Goal: Transaction & Acquisition: Download file/media

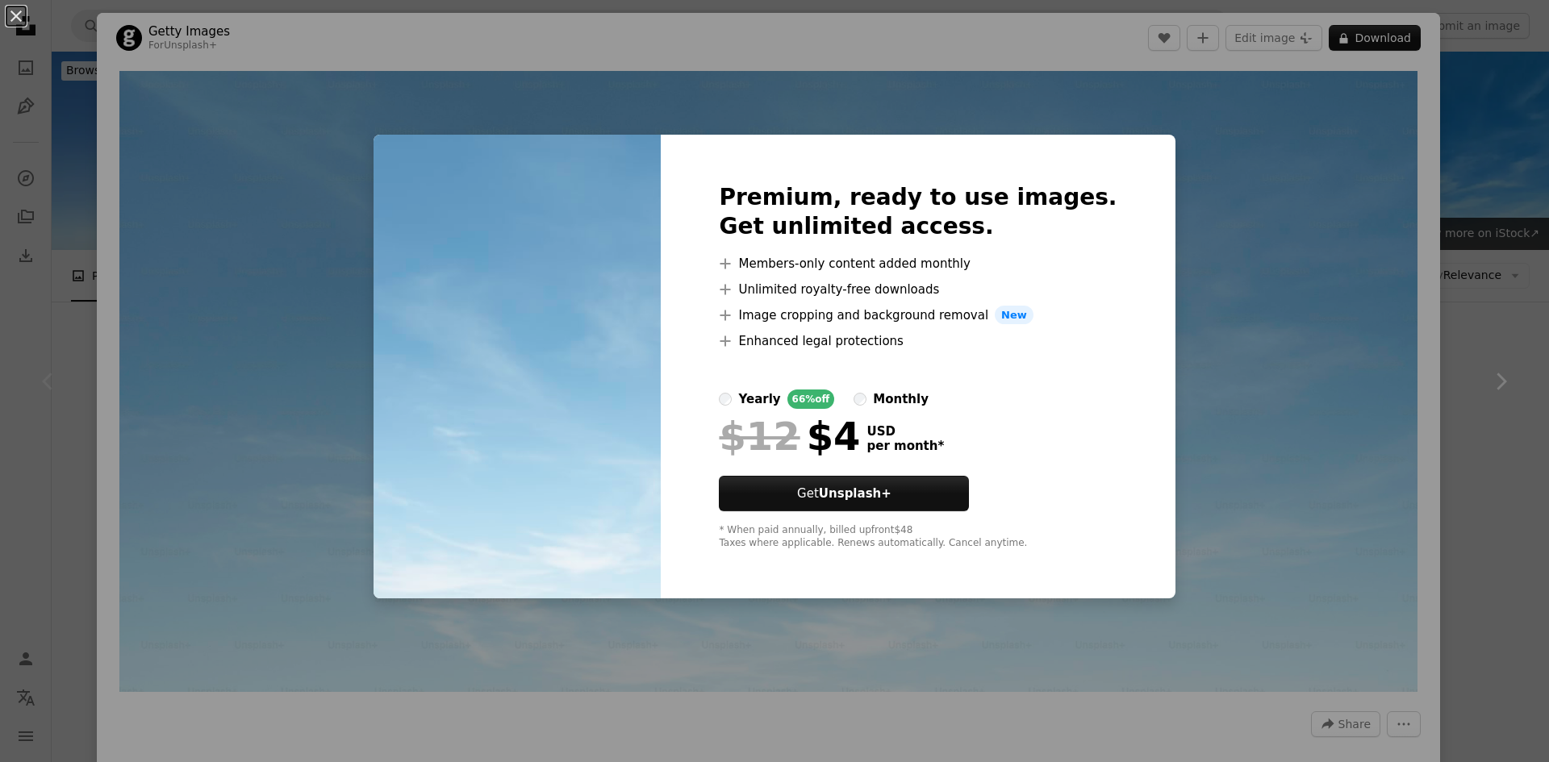
drag, startPoint x: 1503, startPoint y: 194, endPoint x: 1477, endPoint y: 188, distance: 26.4
click at [1485, 189] on div "An X shape Premium, ready to use images. Get unlimited access. A plus sign Memb…" at bounding box center [774, 381] width 1549 height 762
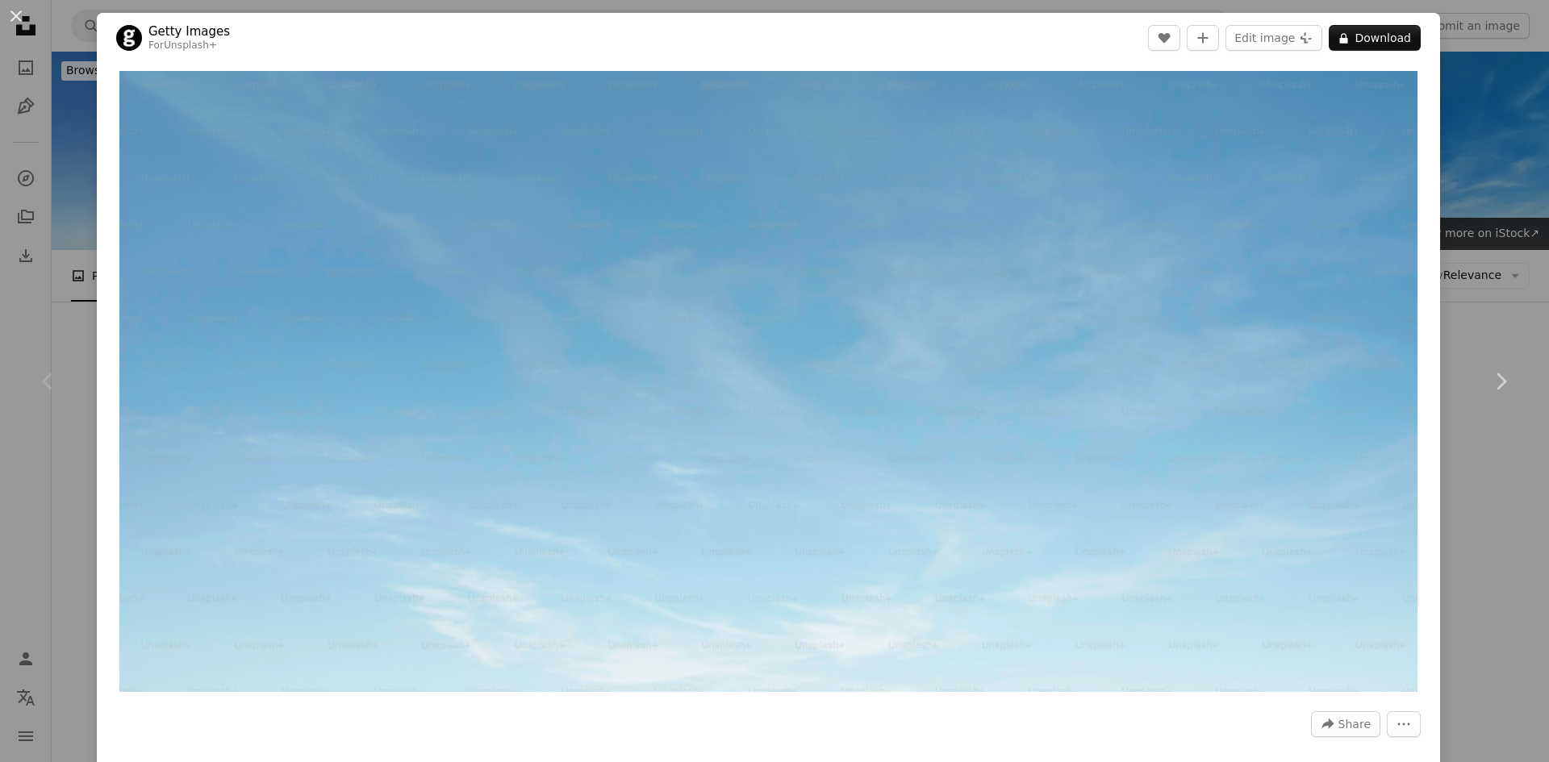
click at [1480, 190] on div "An X shape Chevron left Chevron right Getty Images For Unsplash+ A heart A plus…" at bounding box center [774, 381] width 1549 height 762
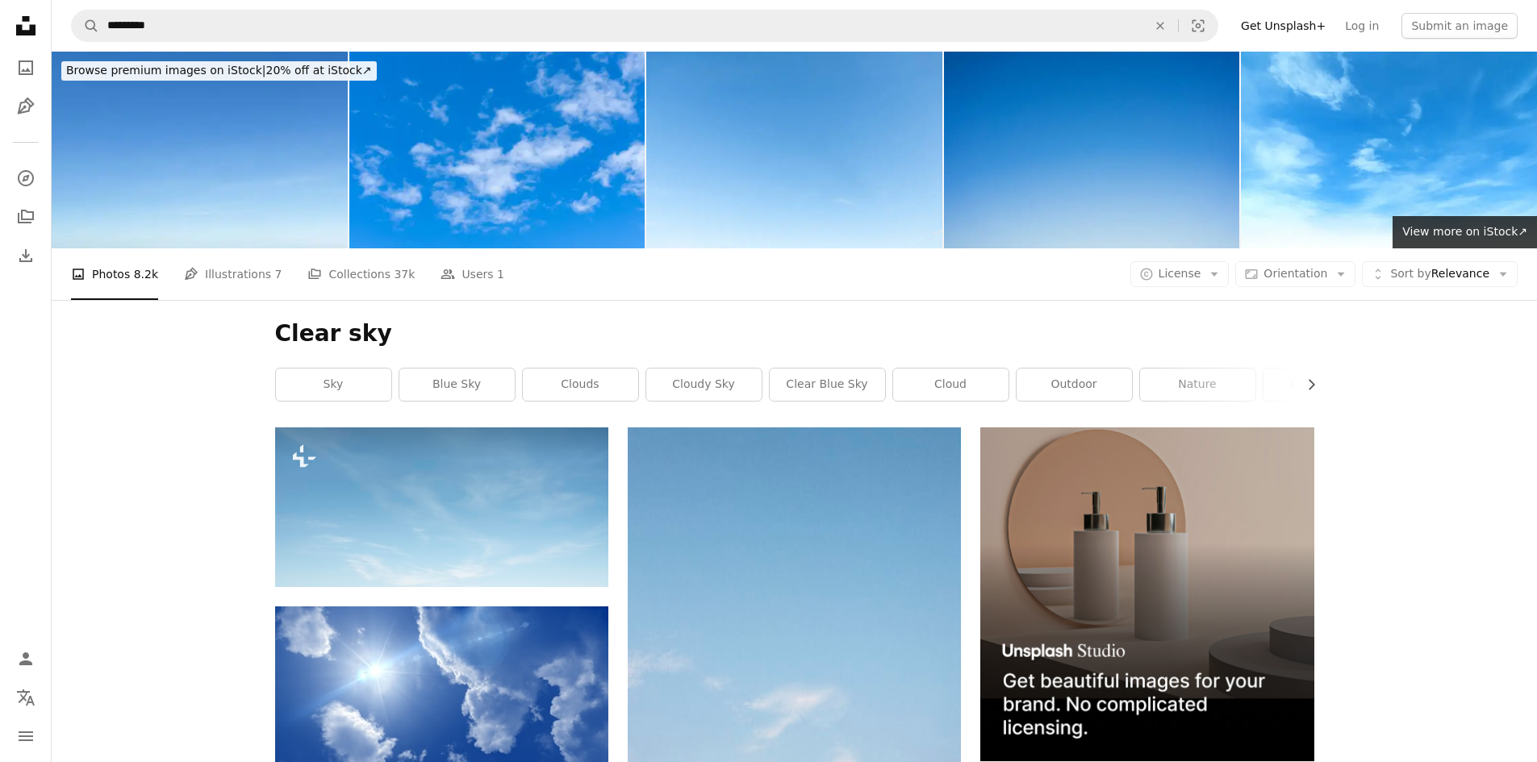
click at [1067, 169] on img at bounding box center [1092, 150] width 296 height 197
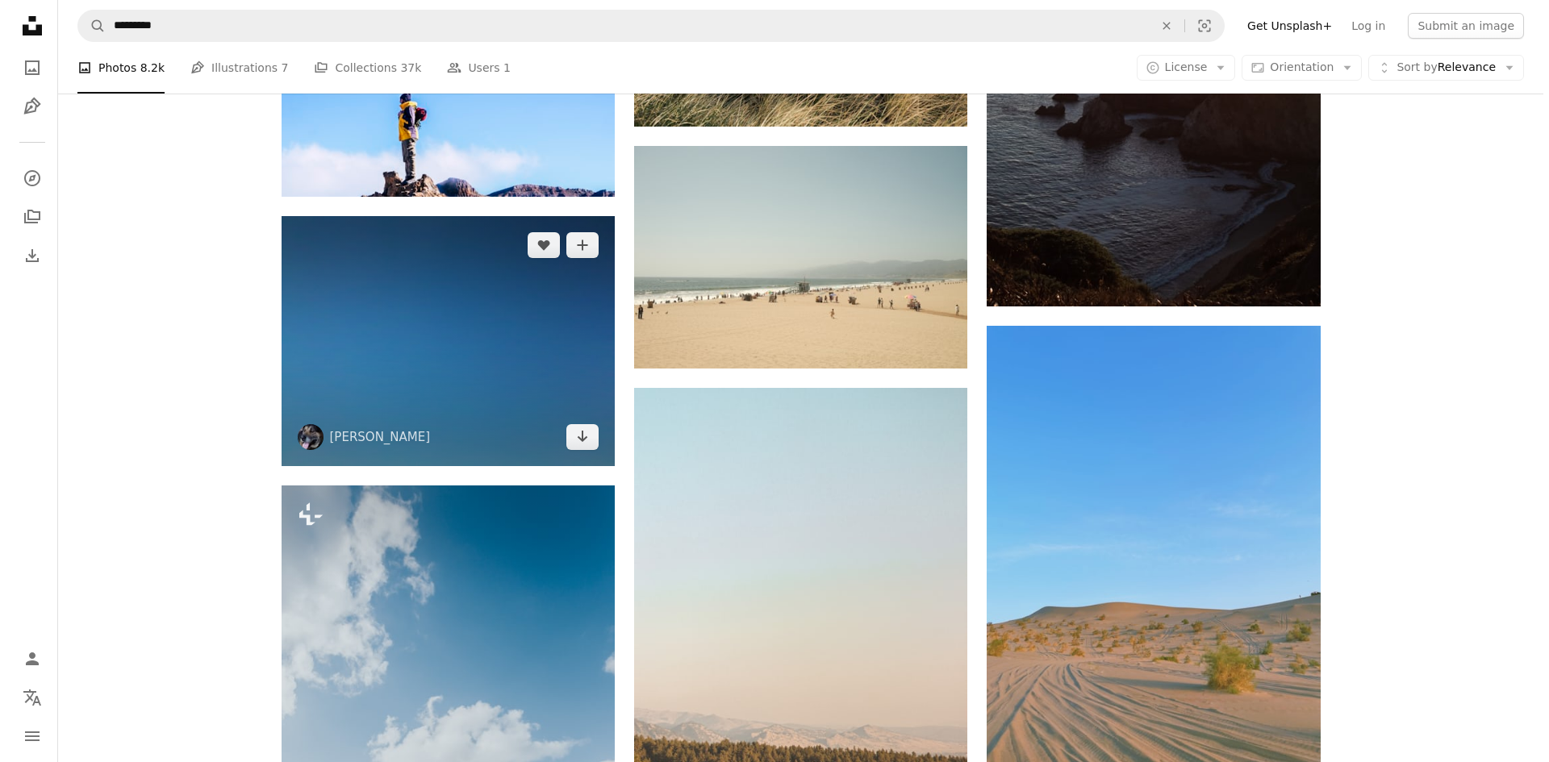
scroll to position [6131, 0]
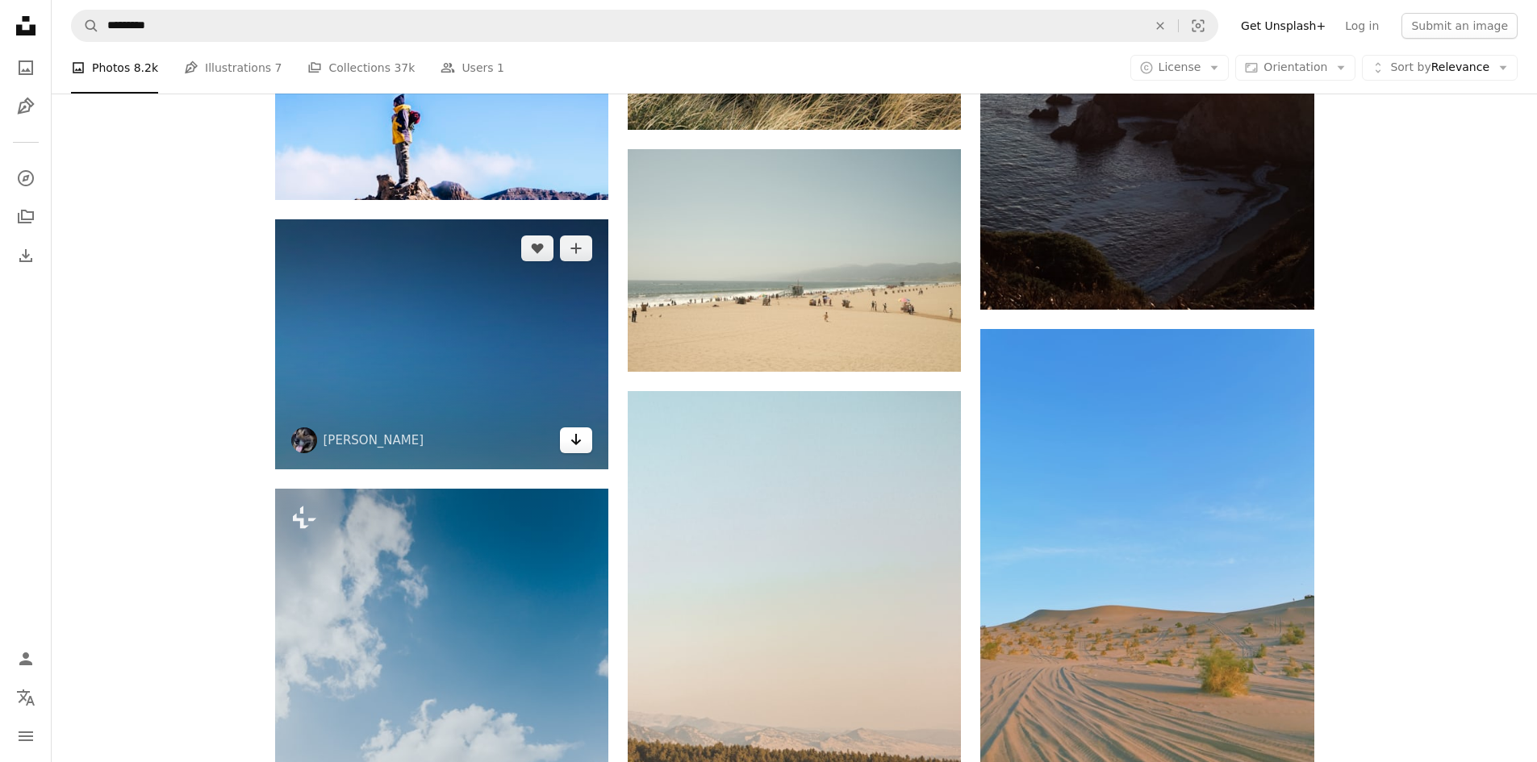
click at [576, 450] on link "Arrow pointing down" at bounding box center [576, 441] width 32 height 26
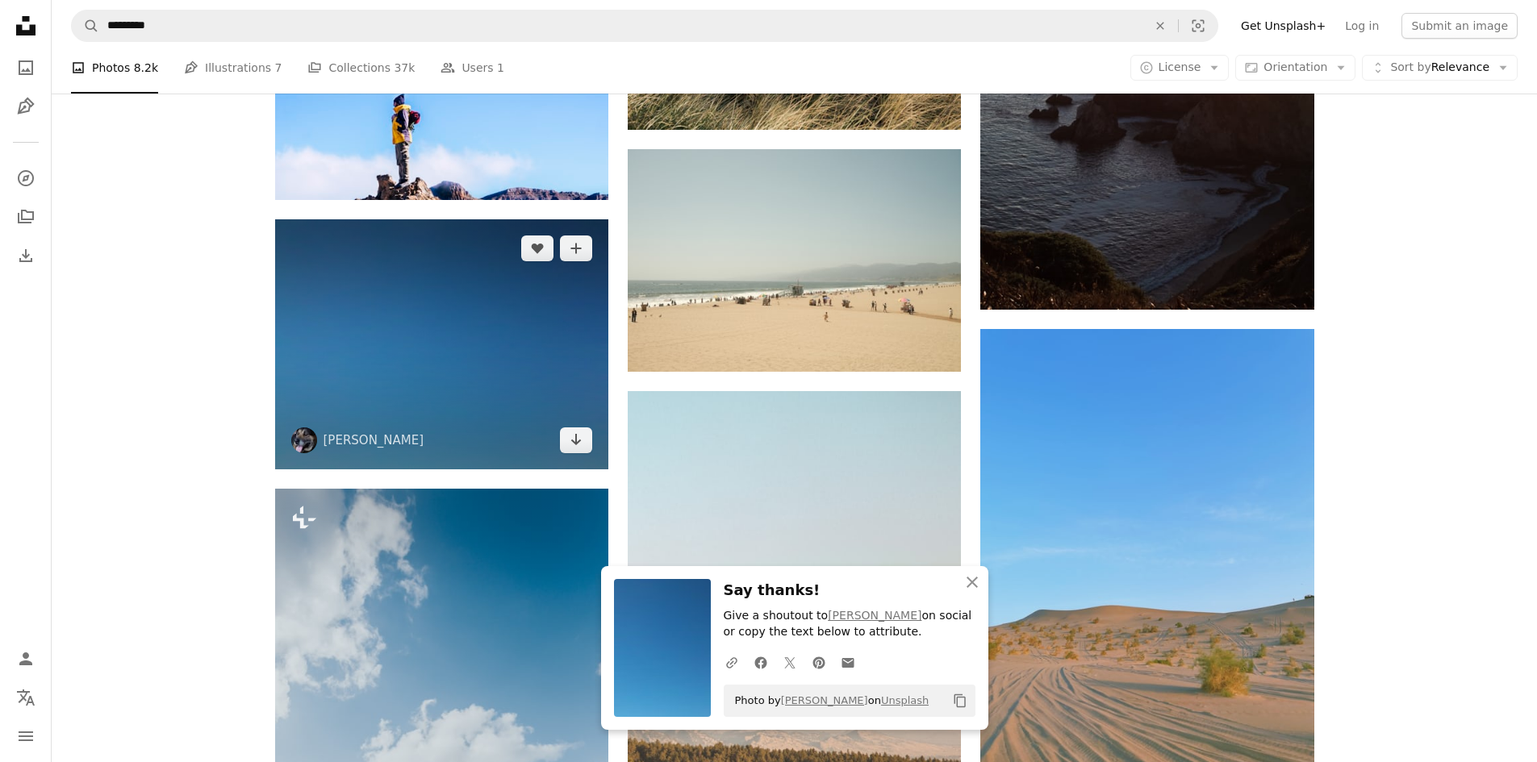
click at [505, 429] on img at bounding box center [441, 344] width 333 height 250
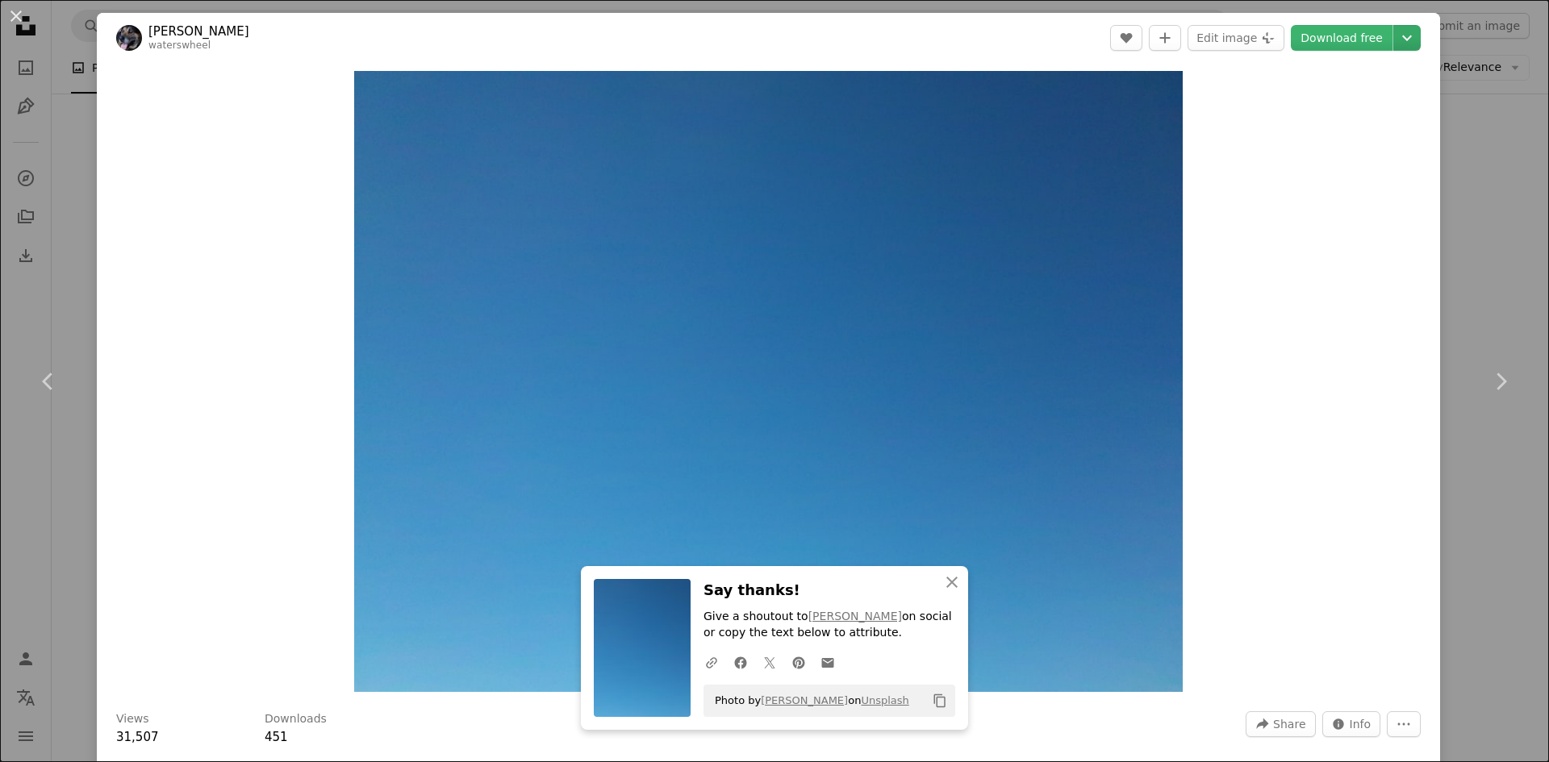
click at [1401, 40] on icon "Chevron down" at bounding box center [1407, 37] width 26 height 19
click at [1372, 183] on span "( 4000 x 3000 )" at bounding box center [1375, 178] width 80 height 13
